Goal: Check status: Check status

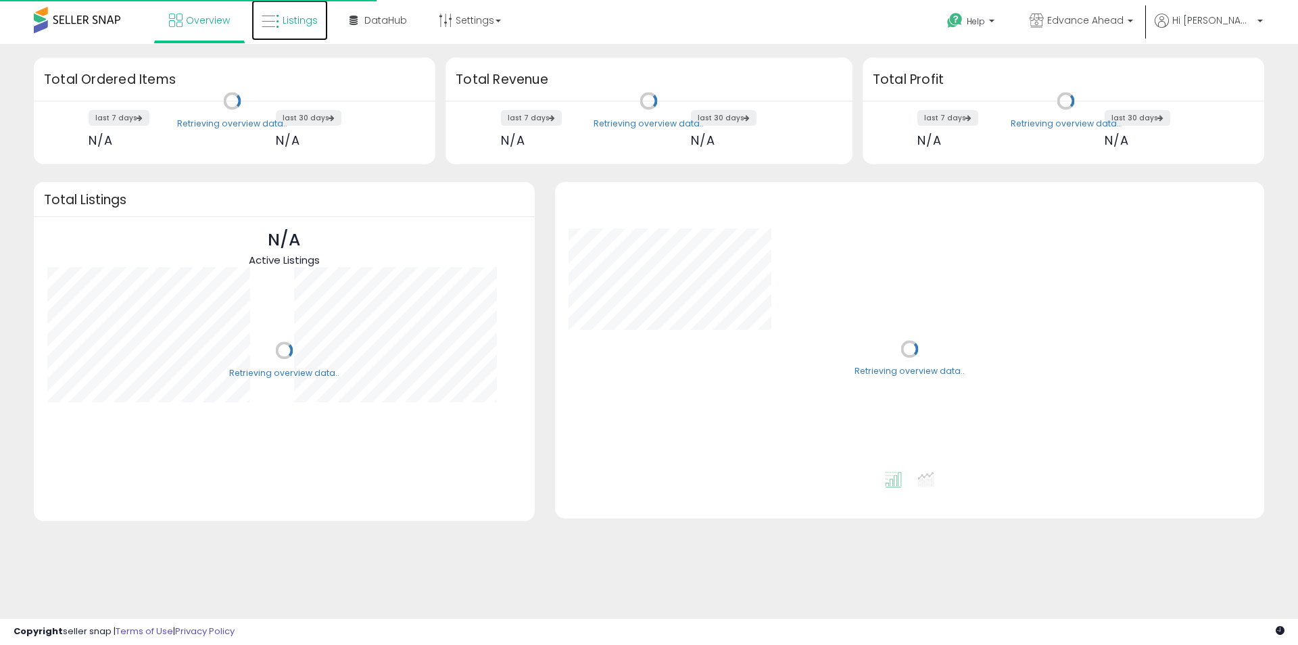
click at [300, 24] on span "Listings" at bounding box center [299, 21] width 35 height 14
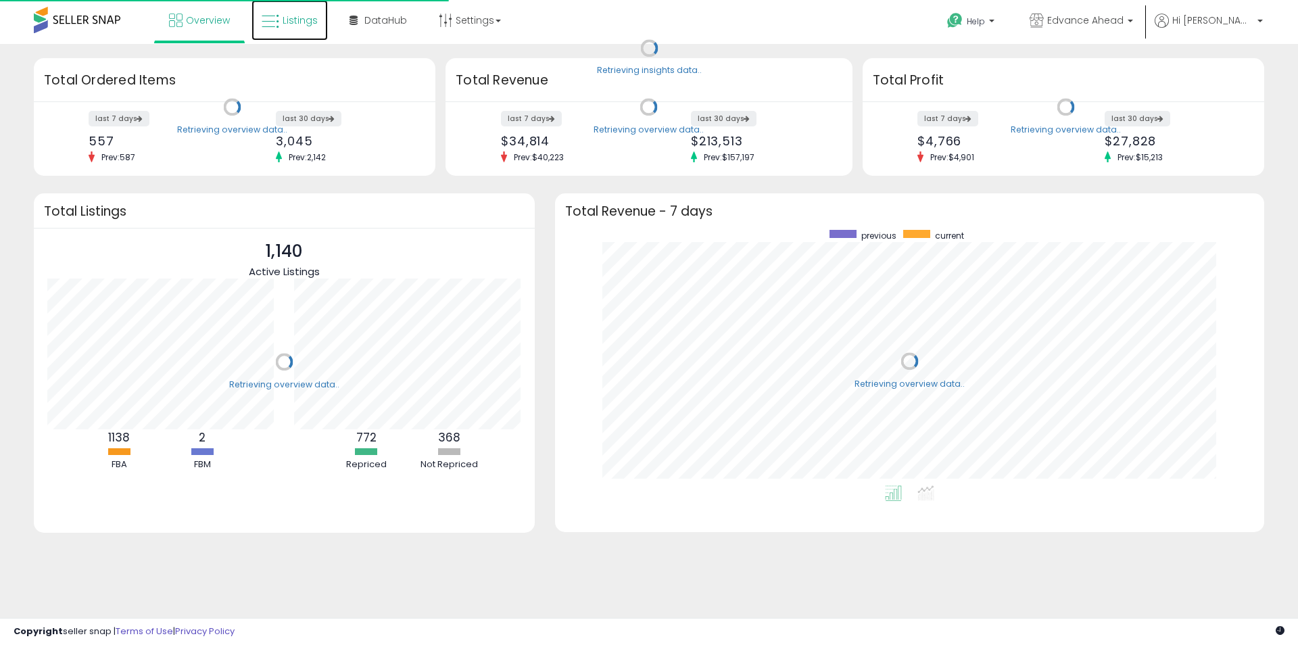
scroll to position [255, 682]
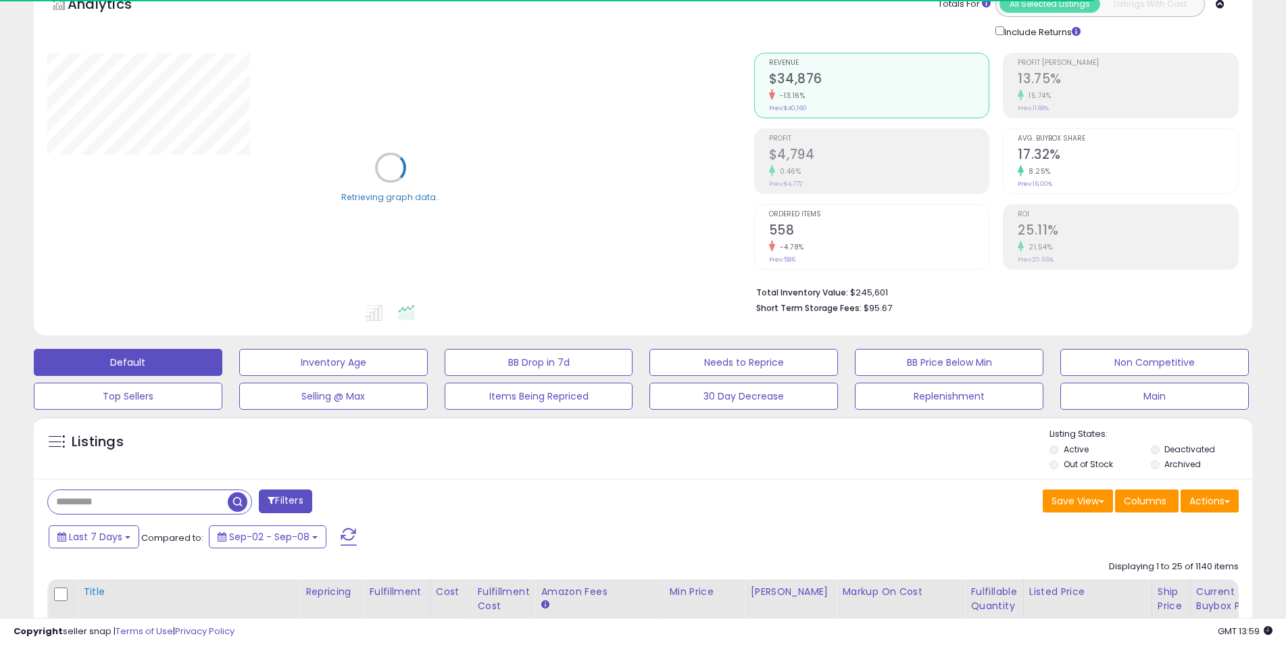
scroll to position [203, 0]
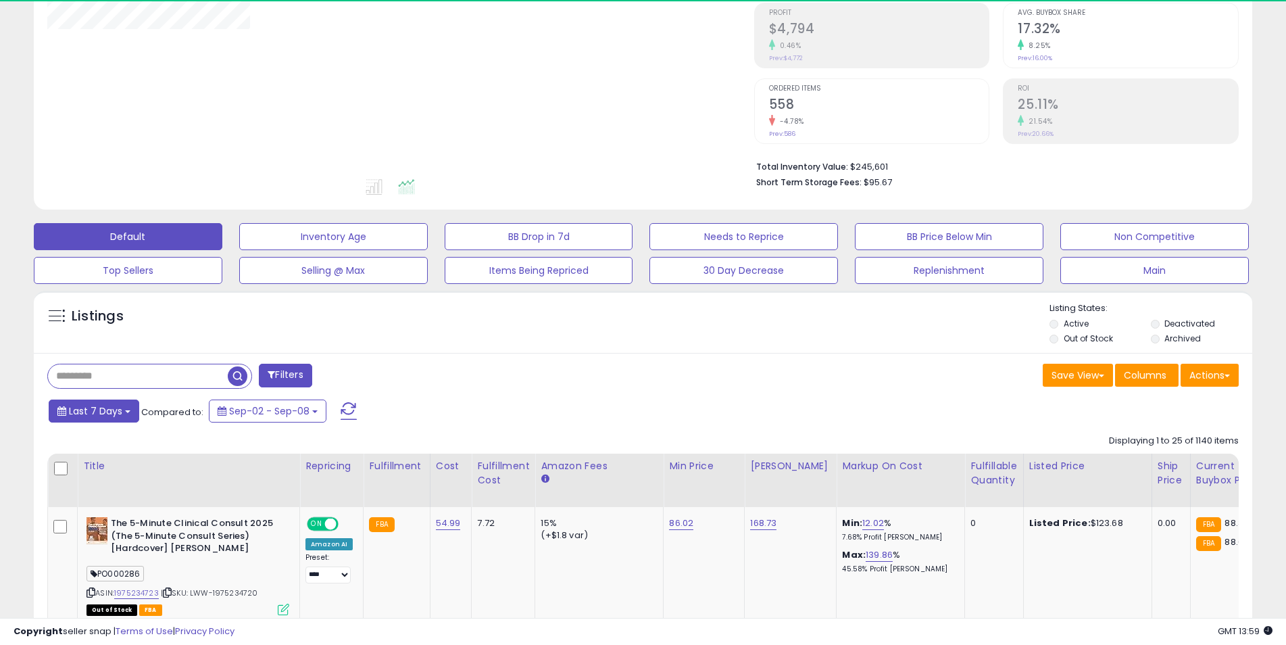
click at [124, 413] on button "Last 7 Days" at bounding box center [94, 410] width 91 height 23
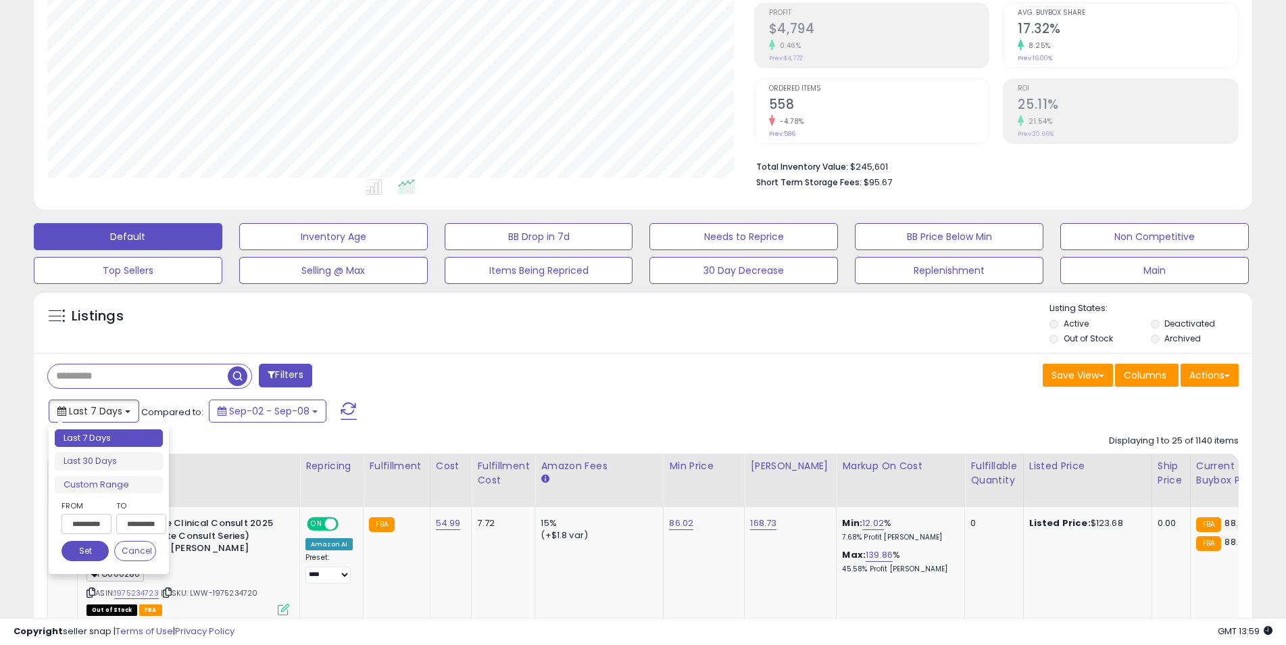
scroll to position [277, 707]
click at [99, 481] on li "Custom Range" at bounding box center [109, 485] width 108 height 18
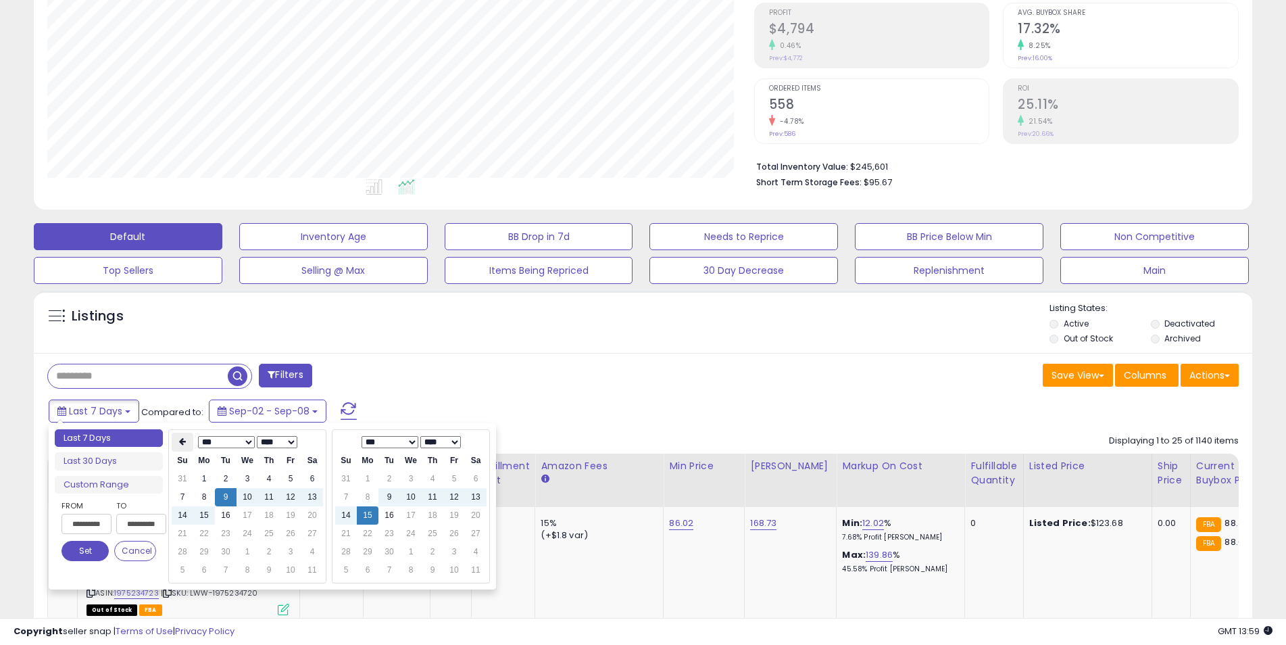
click at [191, 443] on th at bounding box center [183, 442] width 22 height 19
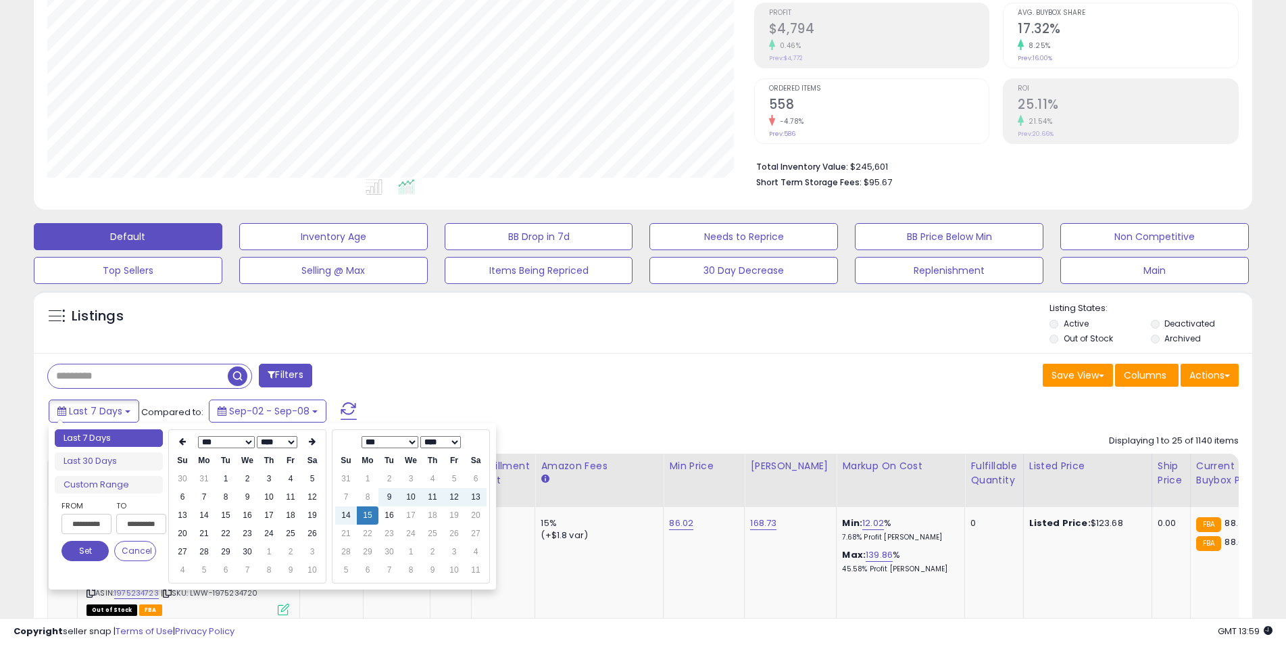
click at [191, 443] on th at bounding box center [183, 442] width 22 height 19
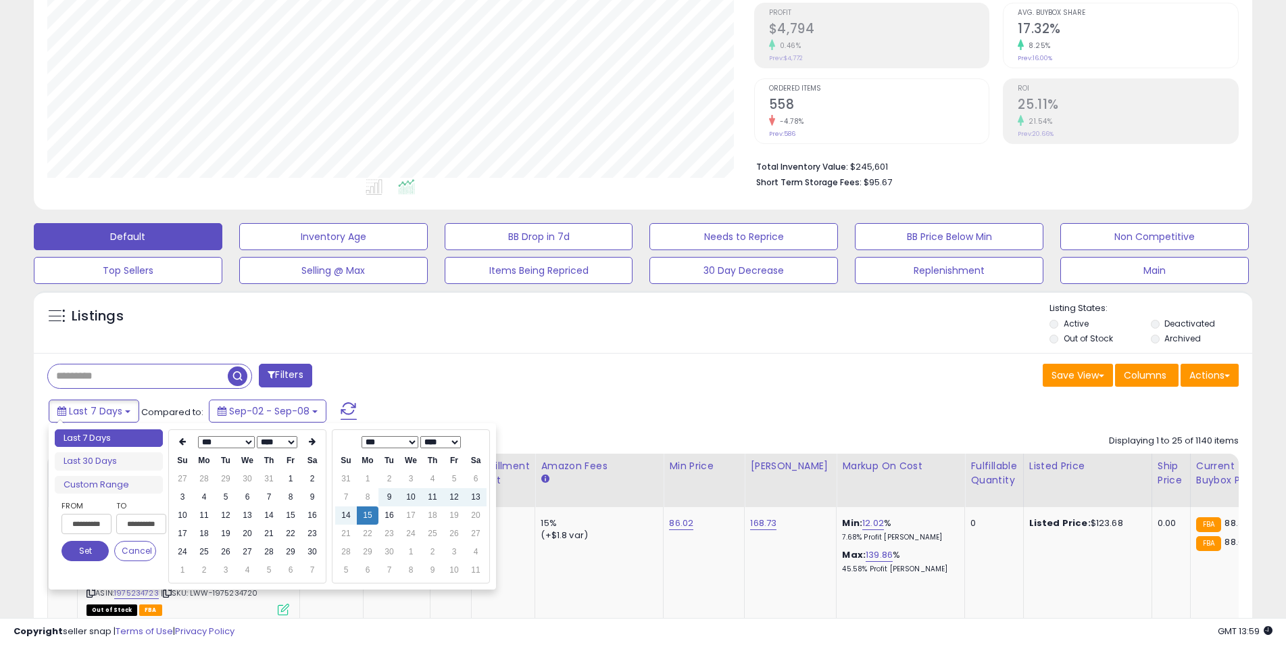
click at [191, 443] on th at bounding box center [183, 442] width 22 height 19
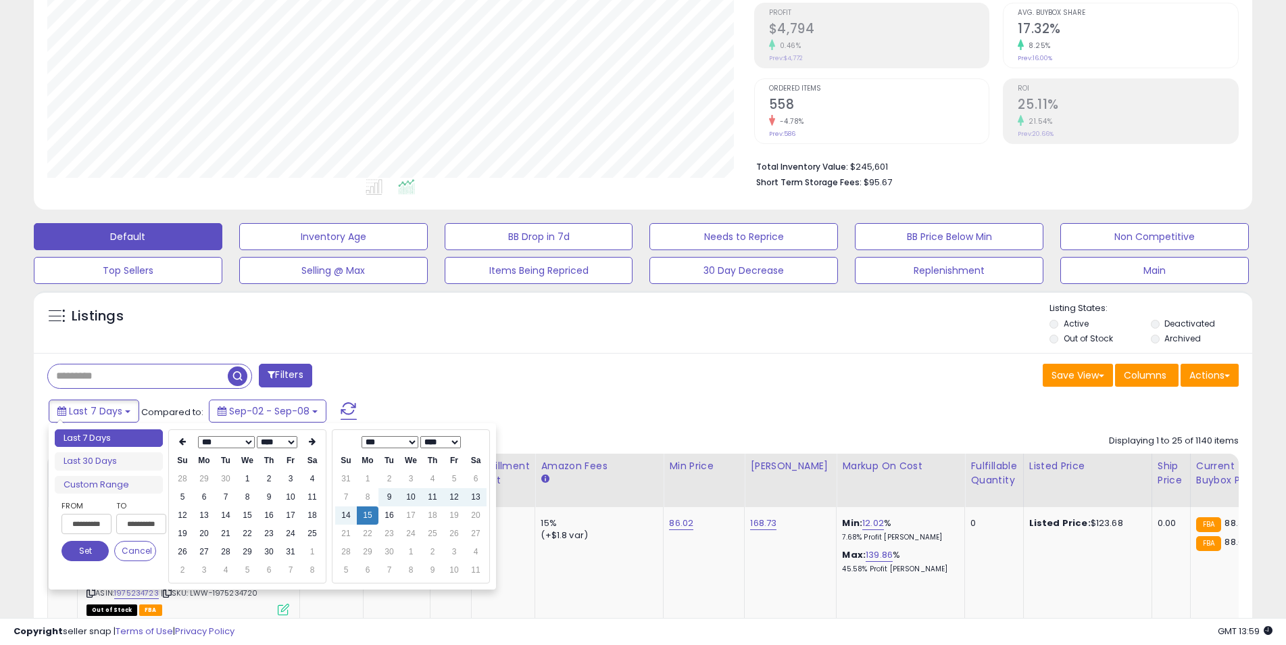
click at [191, 443] on th at bounding box center [183, 442] width 22 height 19
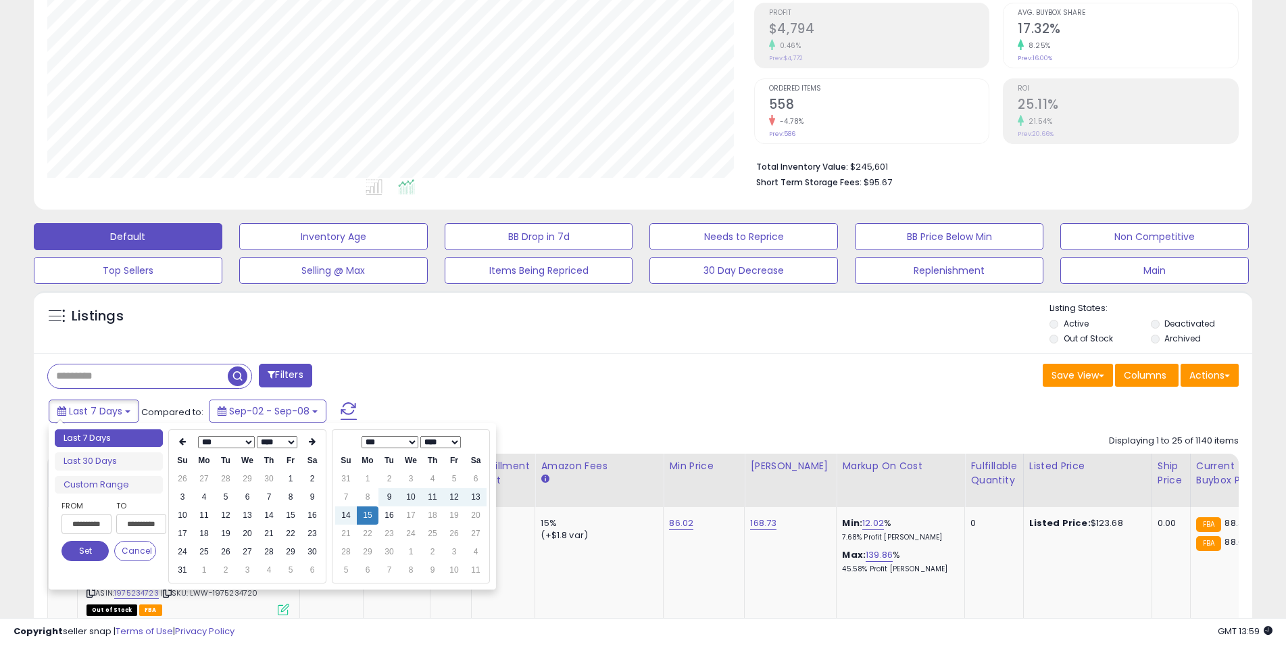
click at [191, 443] on th at bounding box center [183, 442] width 22 height 19
type input "**********"
click at [285, 478] on td "1" at bounding box center [291, 479] width 22 height 18
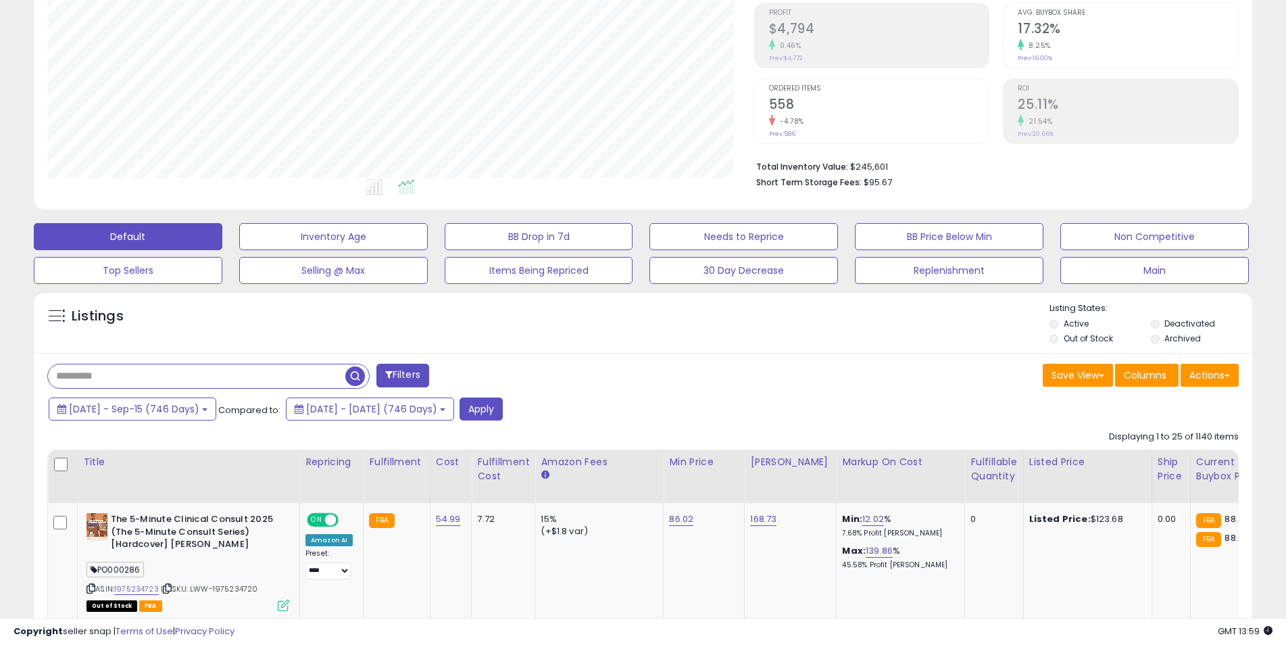
paste input "**********"
type input "**********"
click at [358, 381] on span "button" at bounding box center [355, 376] width 20 height 20
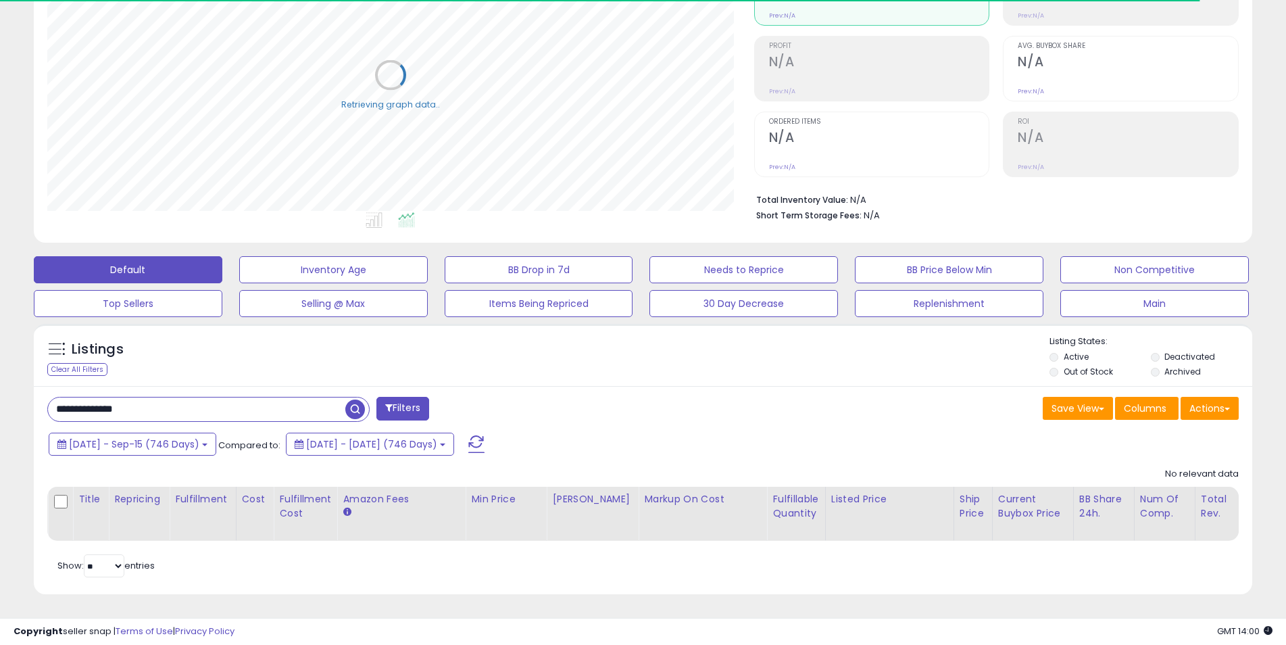
click at [353, 399] on span "button" at bounding box center [355, 409] width 20 height 20
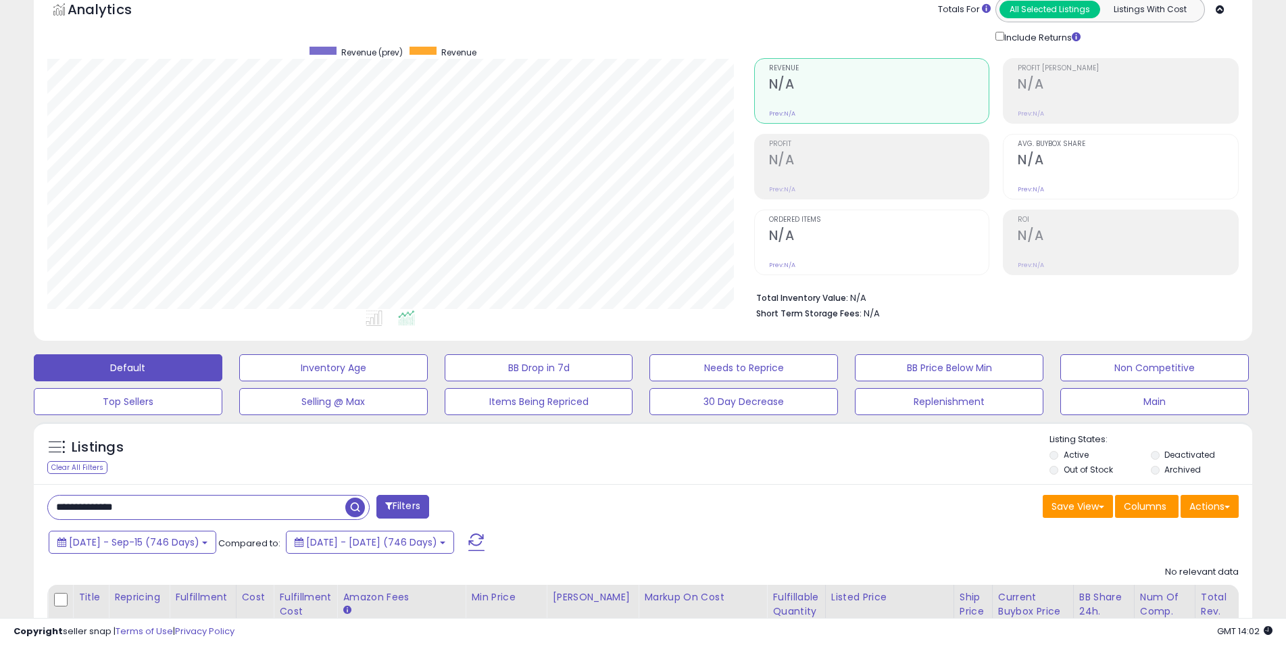
scroll to position [181, 0]
